Goal: Task Accomplishment & Management: Use online tool/utility

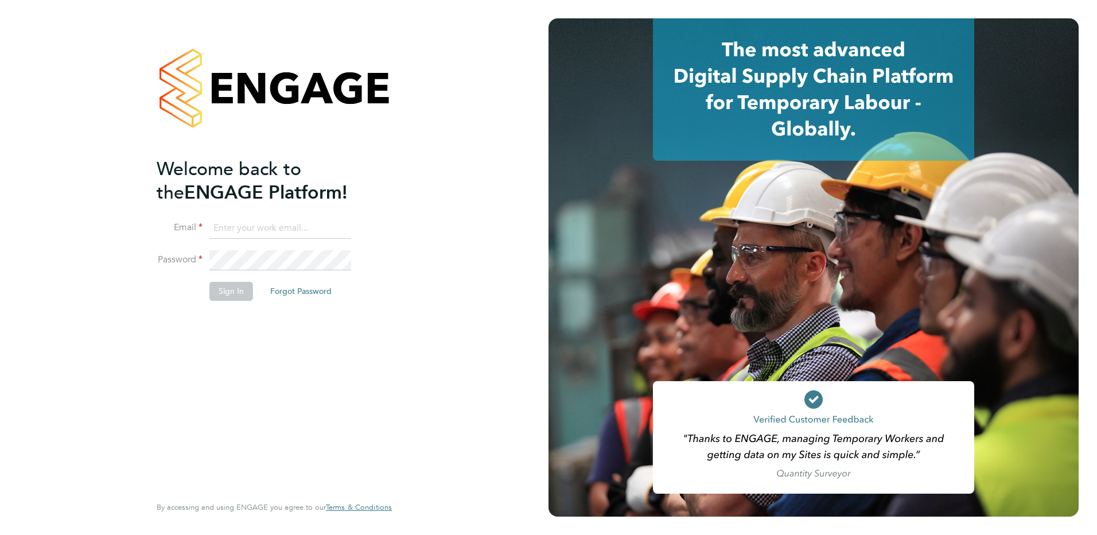
type input "[PERSON_NAME][EMAIL_ADDRESS][PERSON_NAME][DOMAIN_NAME]"
click at [227, 286] on button "Sign In" at bounding box center [231, 291] width 44 height 18
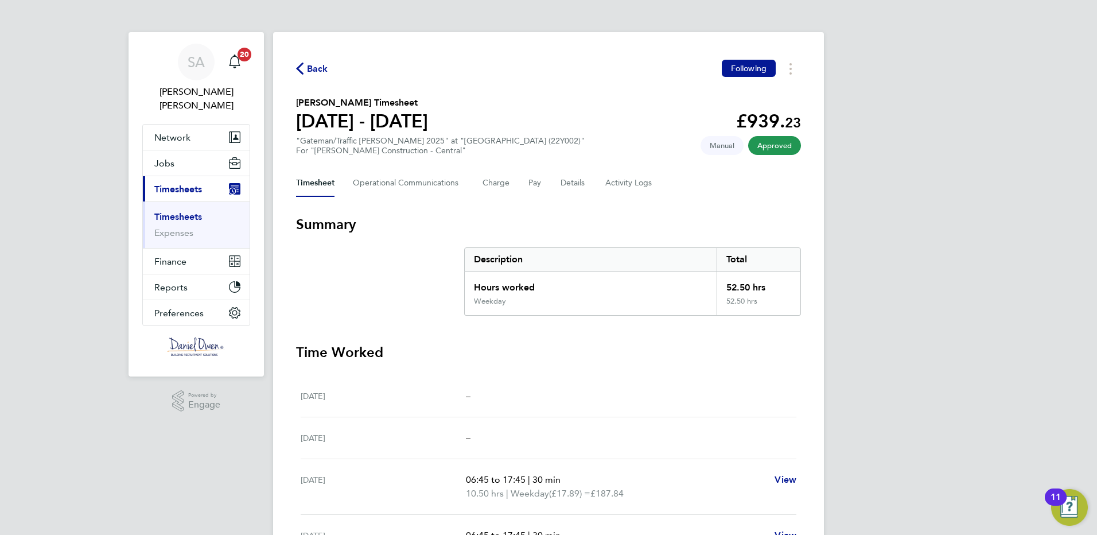
click at [196, 201] on ul "Timesheets Expenses" at bounding box center [196, 224] width 107 height 46
click at [158, 211] on link "Timesheets" at bounding box center [178, 216] width 48 height 11
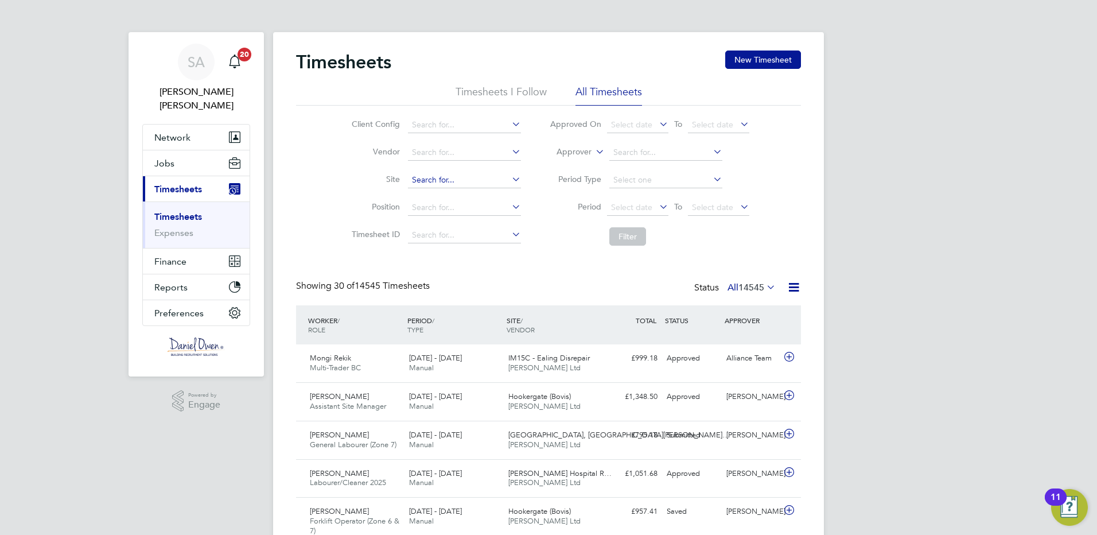
click at [432, 184] on input at bounding box center [464, 180] width 113 height 16
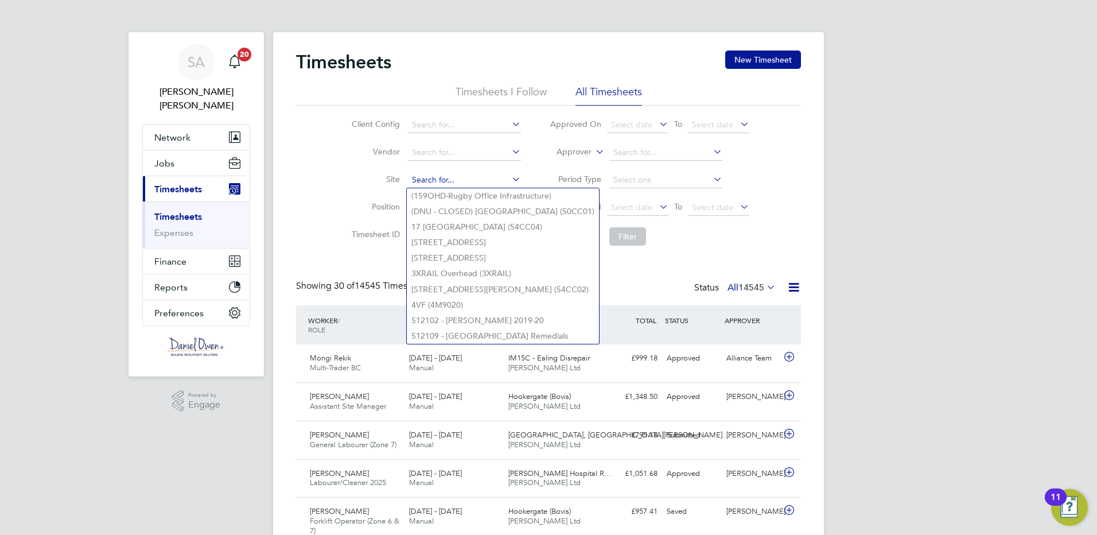
click at [422, 174] on input at bounding box center [464, 180] width 113 height 16
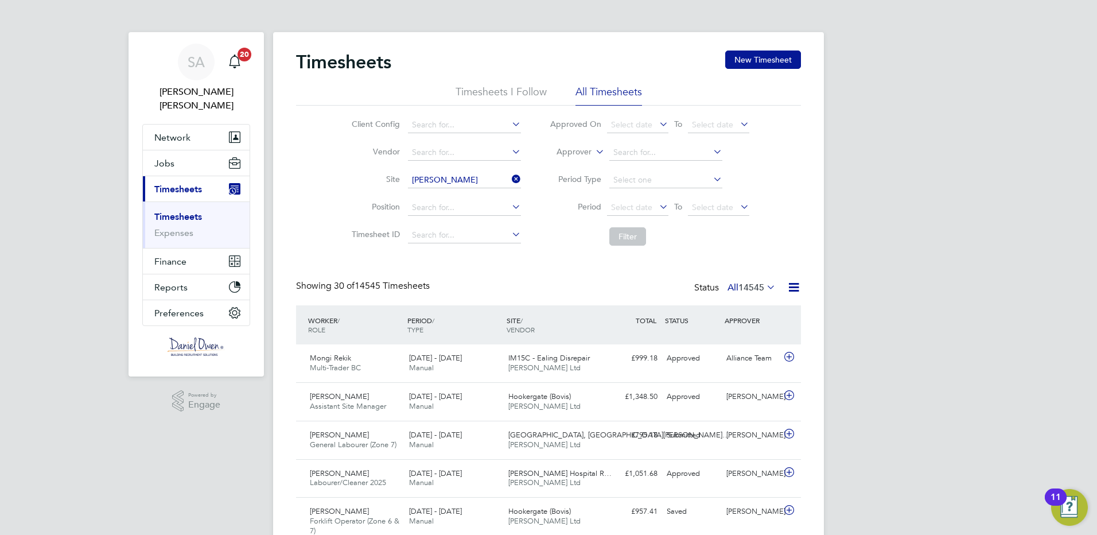
click at [528, 197] on li "Clive Booth Student Accom Enabling Works (22CA01)" at bounding box center [533, 195] width 252 height 15
type input "Clive Booth Student Accom Enabling Works (22CA01)"
click at [625, 234] on button "Filter" at bounding box center [627, 236] width 37 height 18
click at [624, 236] on button "Filter" at bounding box center [627, 236] width 37 height 18
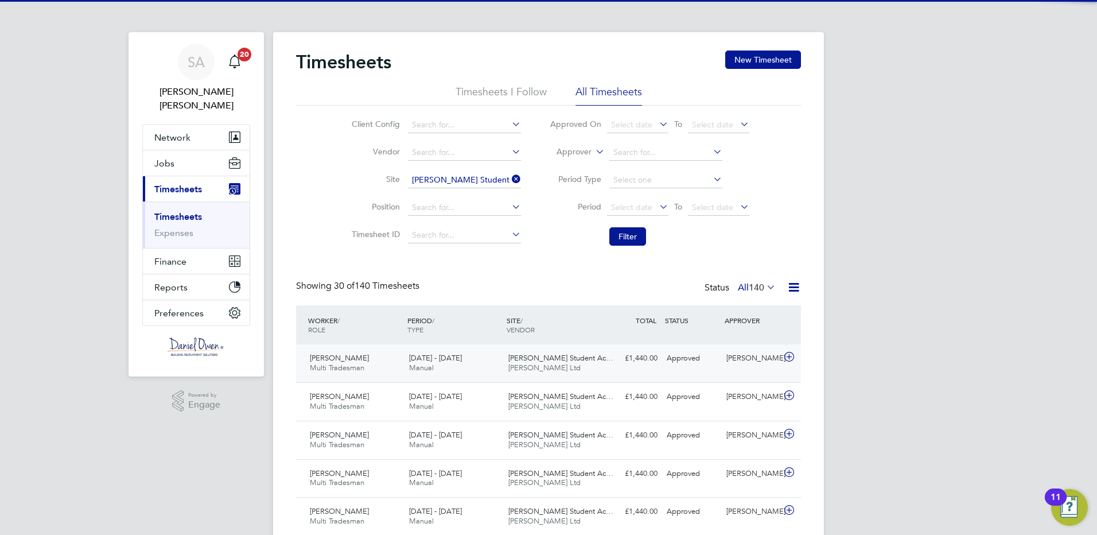
scroll to position [29, 100]
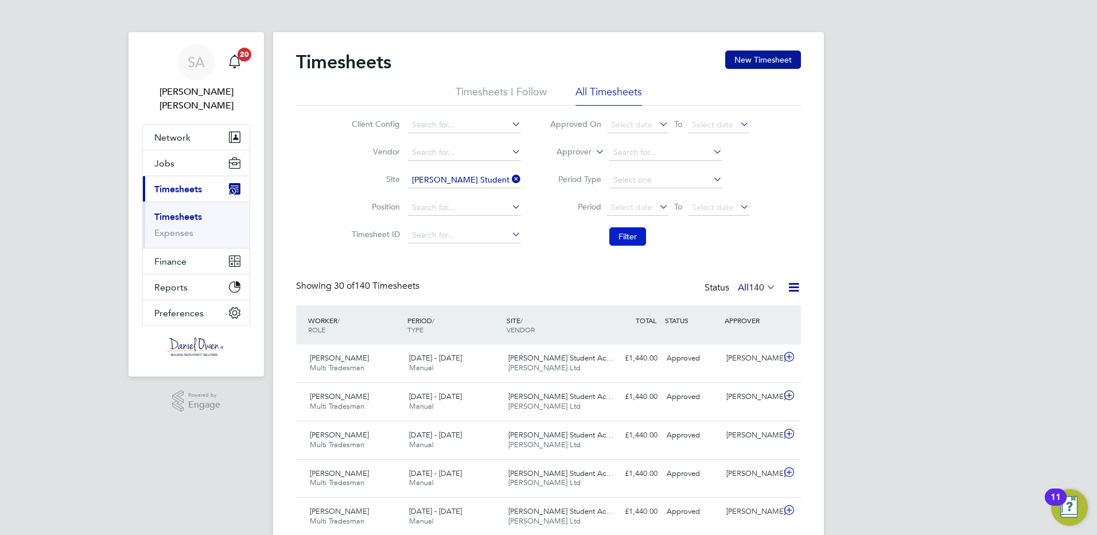
click at [629, 233] on button "Filter" at bounding box center [627, 236] width 37 height 18
click at [614, 233] on button "Filter" at bounding box center [627, 236] width 37 height 18
click at [541, 363] on span "Daniel Owen Ltd" at bounding box center [544, 368] width 72 height 10
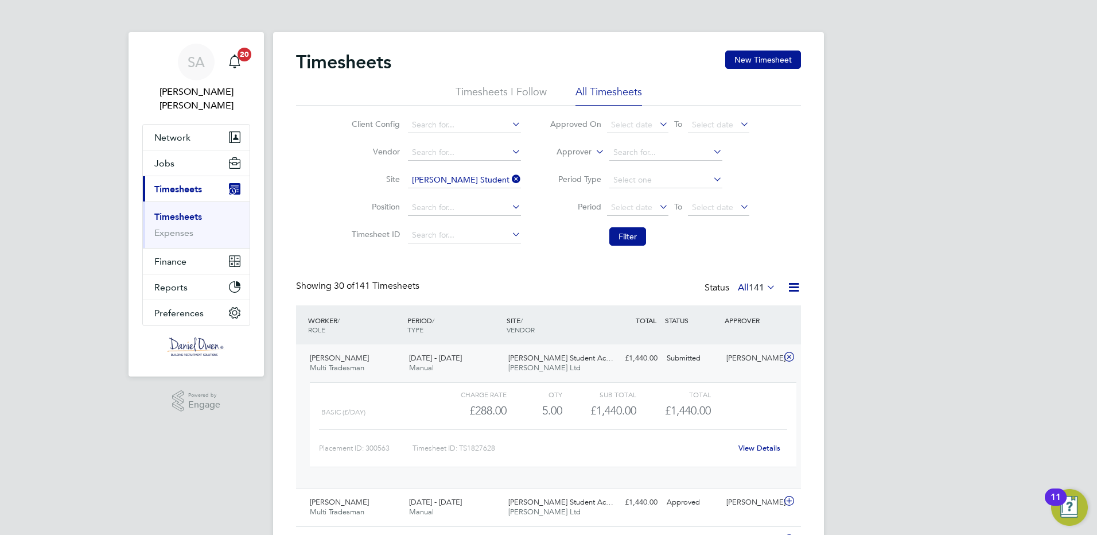
click at [764, 449] on link "View Details" at bounding box center [759, 448] width 42 height 10
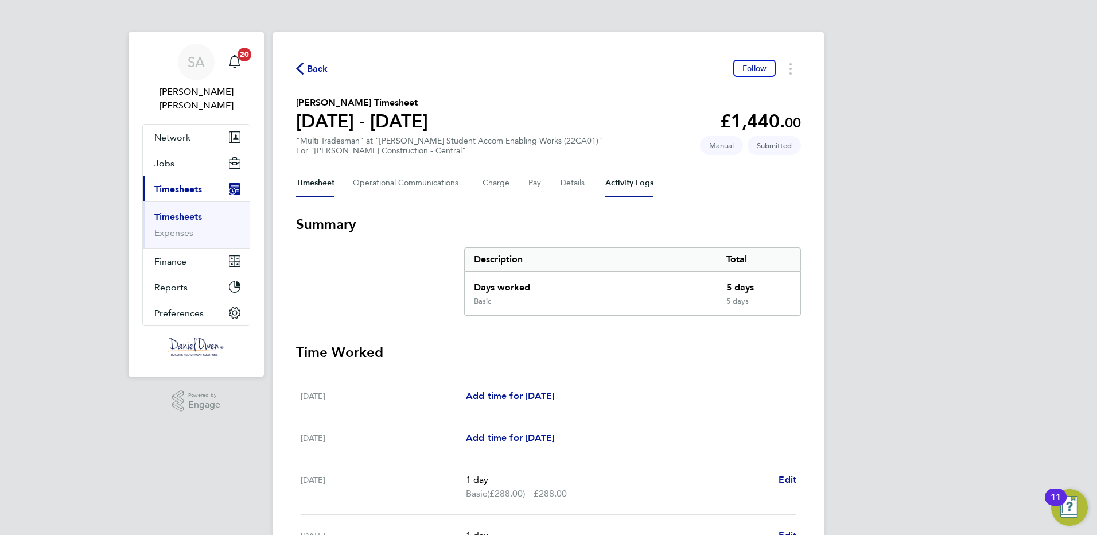
click at [631, 181] on Logs-tab "Activity Logs" at bounding box center [629, 183] width 48 height 28
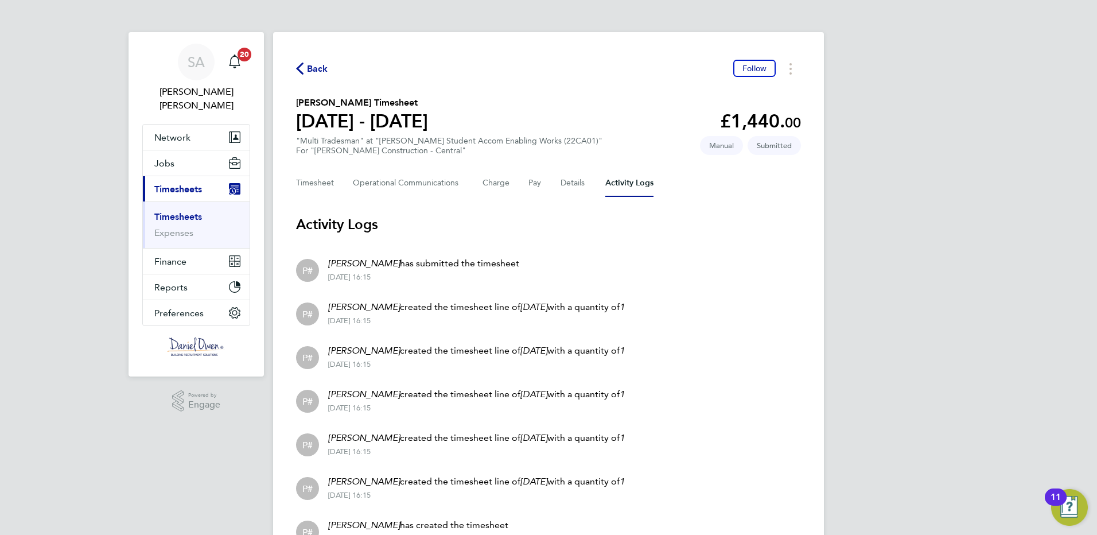
click at [172, 211] on link "Timesheets" at bounding box center [178, 216] width 48 height 11
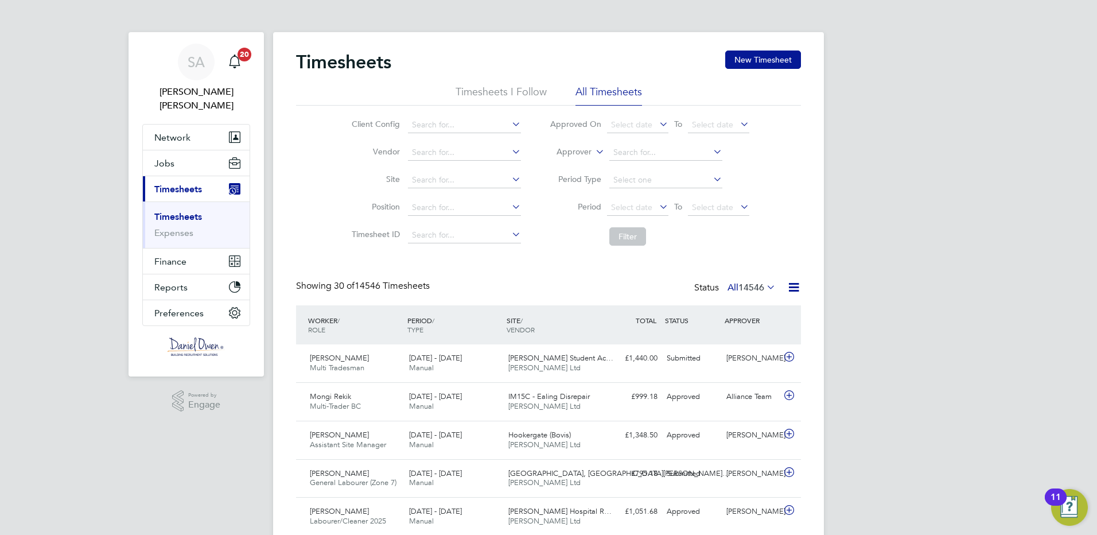
click at [602, 287] on div "Showing 30 of 14546 Timesheets Status All 14546" at bounding box center [548, 292] width 505 height 25
click at [703, 356] on div "Submitted" at bounding box center [692, 358] width 60 height 19
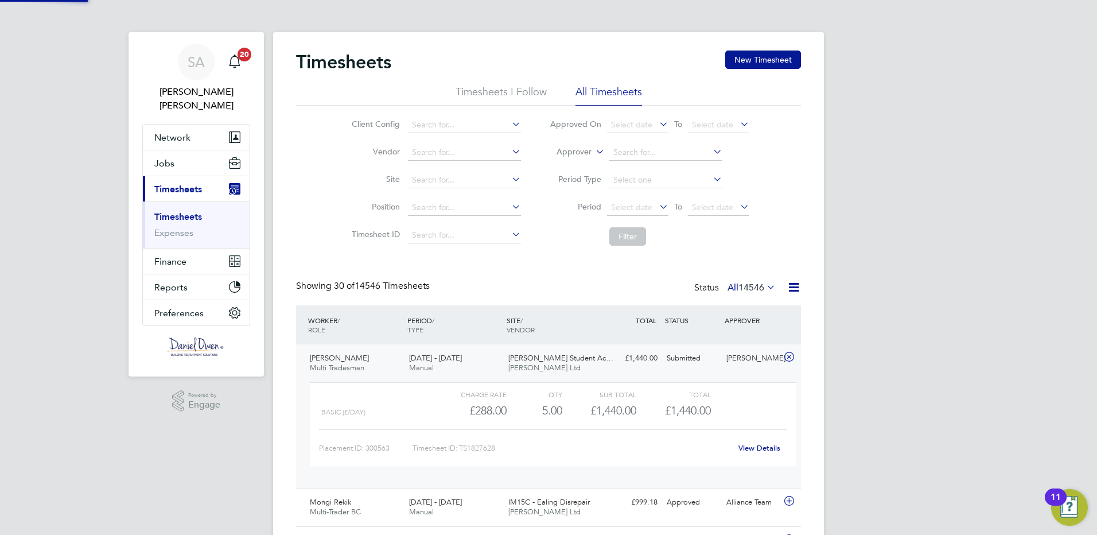
scroll to position [20, 112]
click at [159, 211] on link "Timesheets" at bounding box center [178, 216] width 48 height 11
click at [169, 211] on link "Timesheets" at bounding box center [178, 216] width 48 height 11
click at [439, 168] on li "Site" at bounding box center [434, 180] width 201 height 28
